Goal: Information Seeking & Learning: Learn about a topic

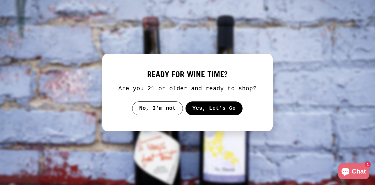
click at [199, 110] on button "Yes, Let's Go" at bounding box center [213, 108] width 57 height 14
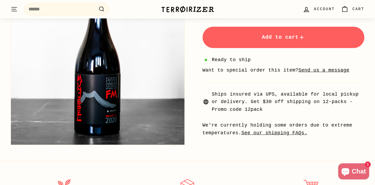
scroll to position [206, 0]
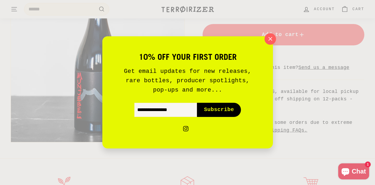
click at [269, 39] on icon "button" at bounding box center [269, 38] width 3 height 3
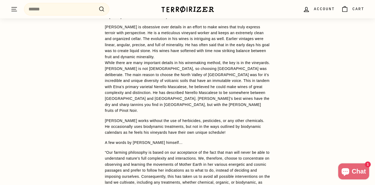
scroll to position [533, 0]
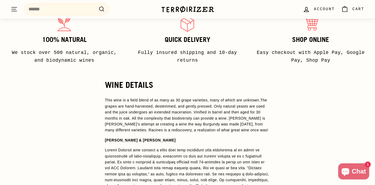
scroll to position [423, 0]
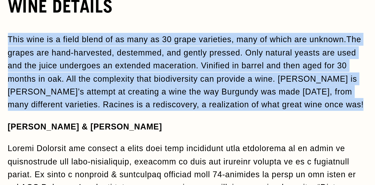
drag, startPoint x: 146, startPoint y: 122, endPoint x: 104, endPoint y: 88, distance: 53.7
copy p "This wine is a field blend of as many as 30 grape varieties, many of which are …"
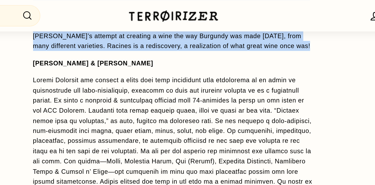
scroll to position [391, 0]
